Goal: Use online tool/utility: Utilize a website feature to perform a specific function

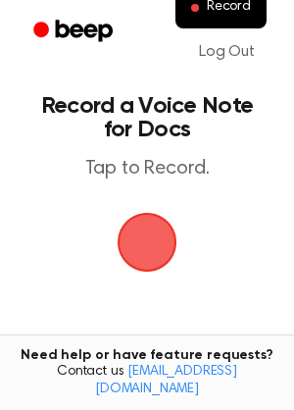
click at [139, 222] on span "button" at bounding box center [147, 242] width 55 height 55
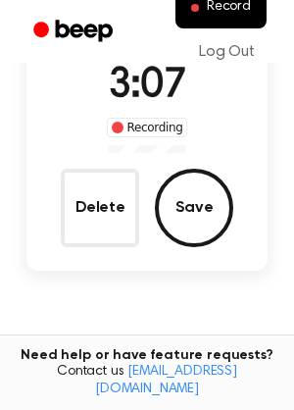
scroll to position [166, 0]
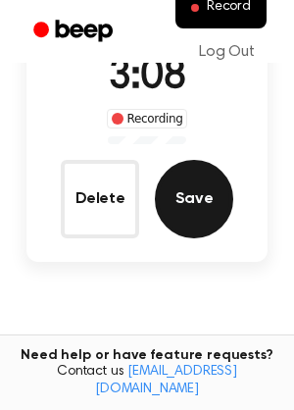
click at [206, 201] on button "Save" at bounding box center [194, 199] width 78 height 78
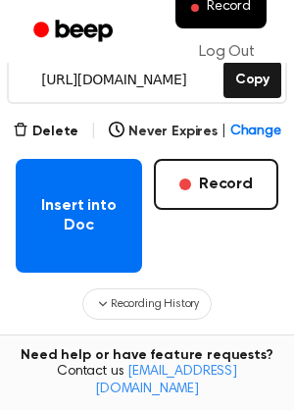
scroll to position [293, 0]
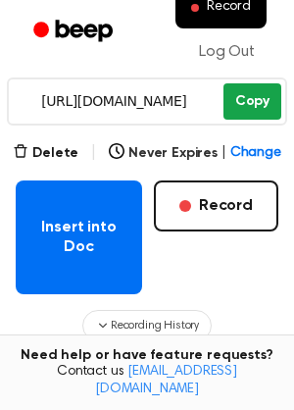
click at [252, 101] on button "Copy" at bounding box center [252, 101] width 58 height 36
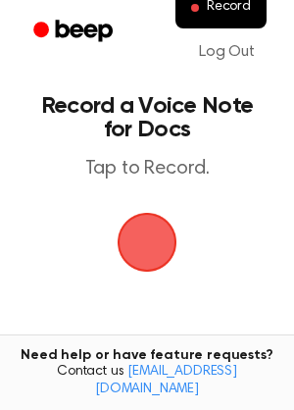
click at [153, 237] on span "button" at bounding box center [147, 242] width 92 height 92
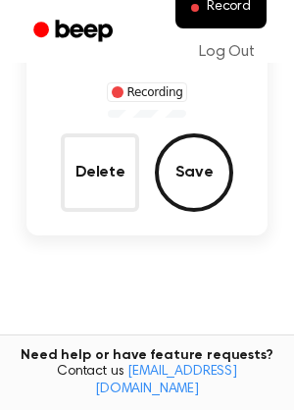
scroll to position [195, 0]
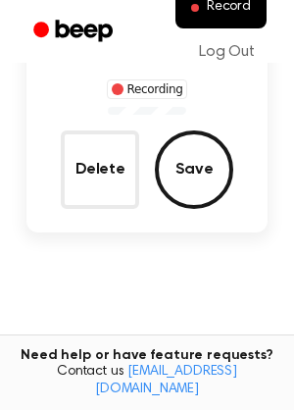
click at [197, 188] on button "Save" at bounding box center [194, 169] width 78 height 78
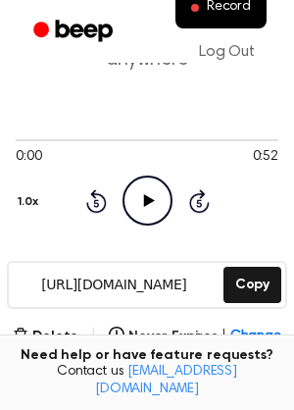
scroll to position [169, 0]
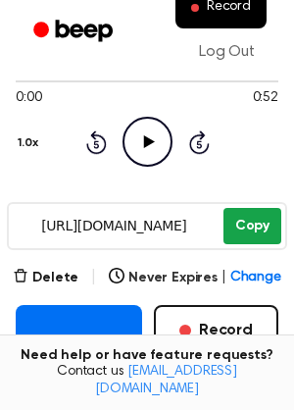
click at [258, 232] on button "Copy" at bounding box center [252, 226] width 58 height 36
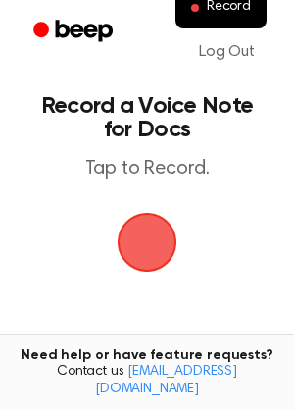
click at [130, 236] on span "button" at bounding box center [147, 242] width 55 height 55
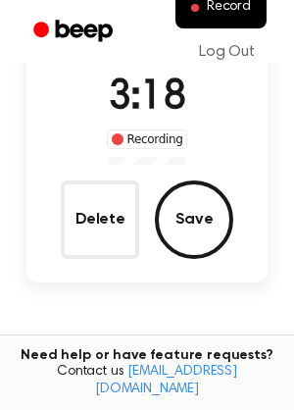
scroll to position [163, 0]
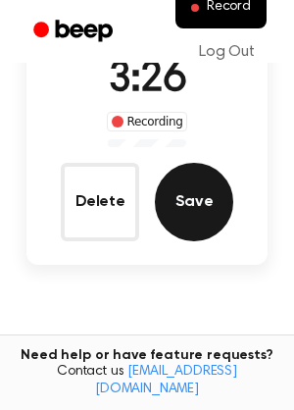
click at [209, 185] on button "Save" at bounding box center [194, 202] width 78 height 78
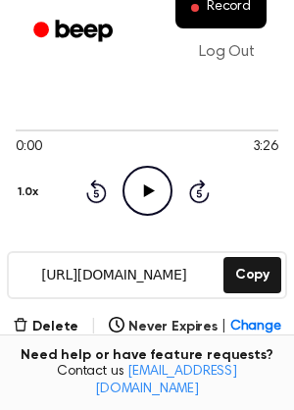
scroll to position [105, 0]
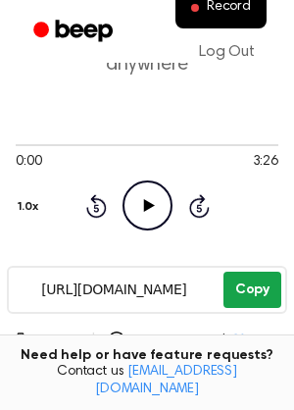
click at [262, 289] on button "Copy" at bounding box center [252, 289] width 58 height 36
